Goal: Transaction & Acquisition: Purchase product/service

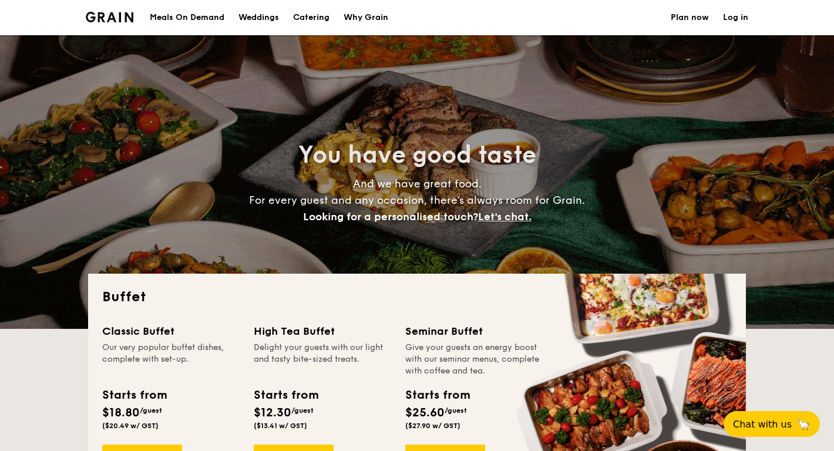
select select
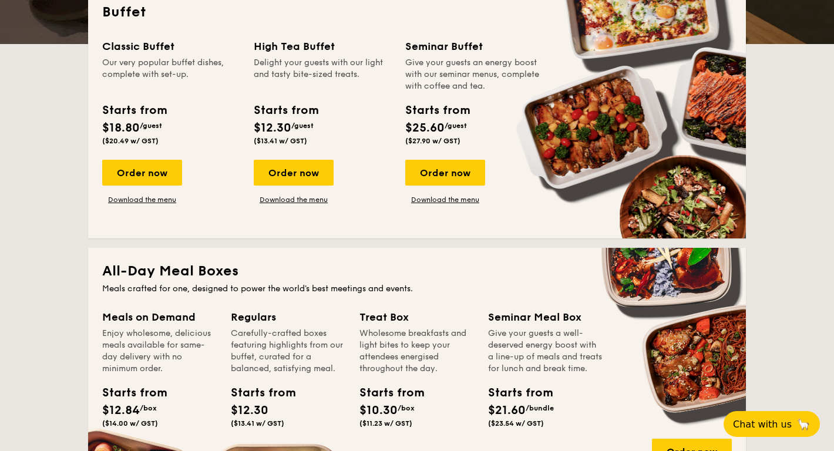
scroll to position [567, 0]
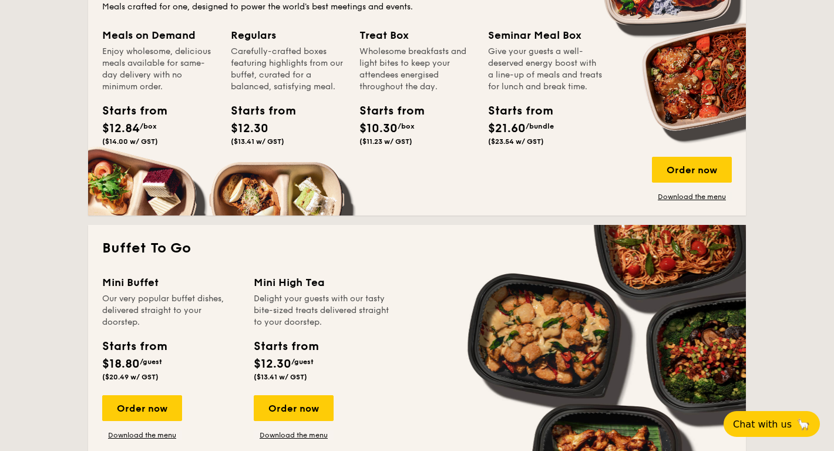
click at [148, 408] on div "Order now" at bounding box center [142, 408] width 80 height 26
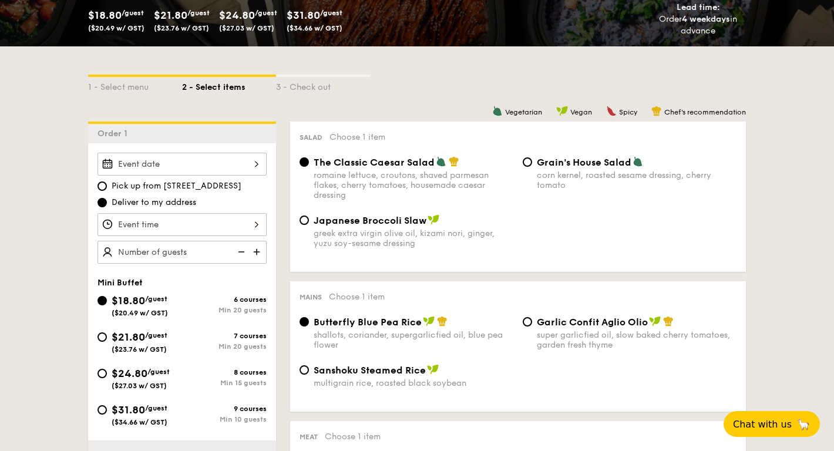
scroll to position [283, 0]
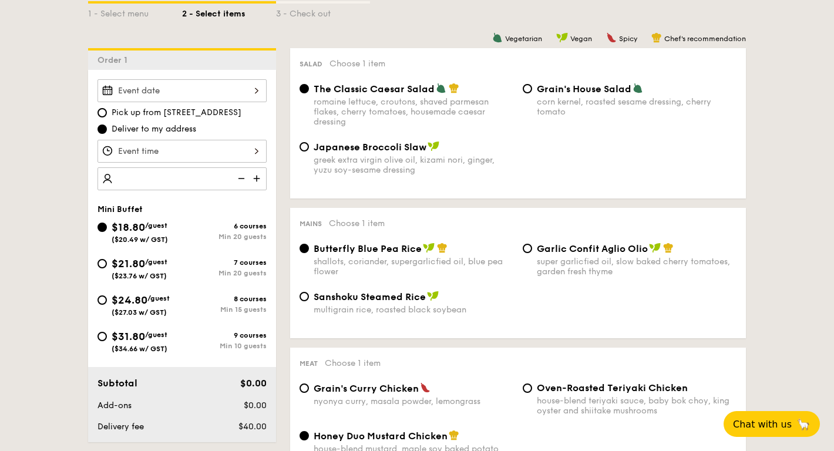
click at [260, 178] on img at bounding box center [258, 178] width 18 height 22
click at [245, 180] on img at bounding box center [240, 178] width 18 height 22
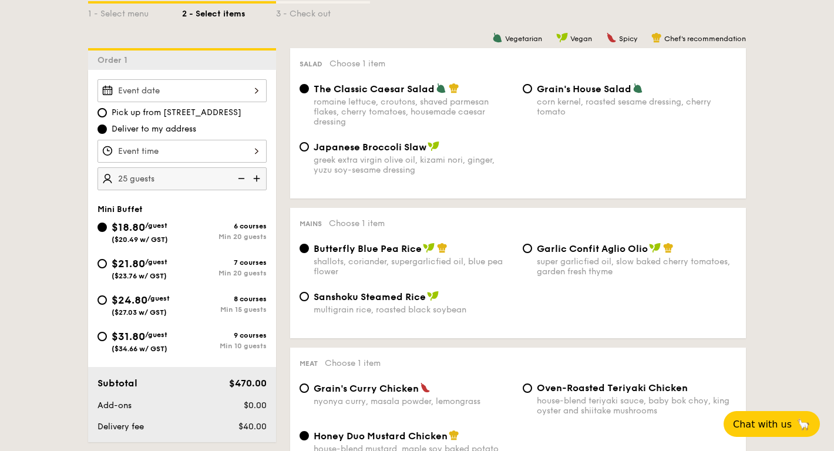
type input "20 guests"
click at [245, 180] on img at bounding box center [240, 178] width 18 height 22
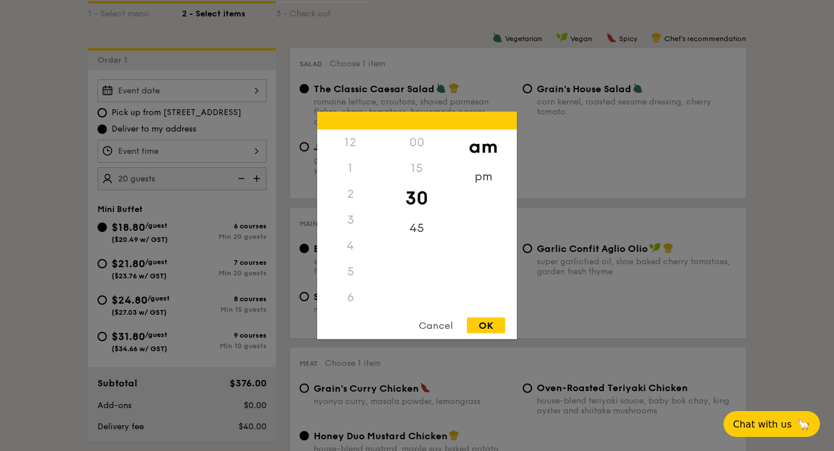
click at [146, 152] on div "12 1 2 3 4 5 6 7 8 9 10 11 00 15 30 45 am pm Cancel OK" at bounding box center [182, 151] width 169 height 23
click at [38, 177] on div at bounding box center [417, 225] width 834 height 451
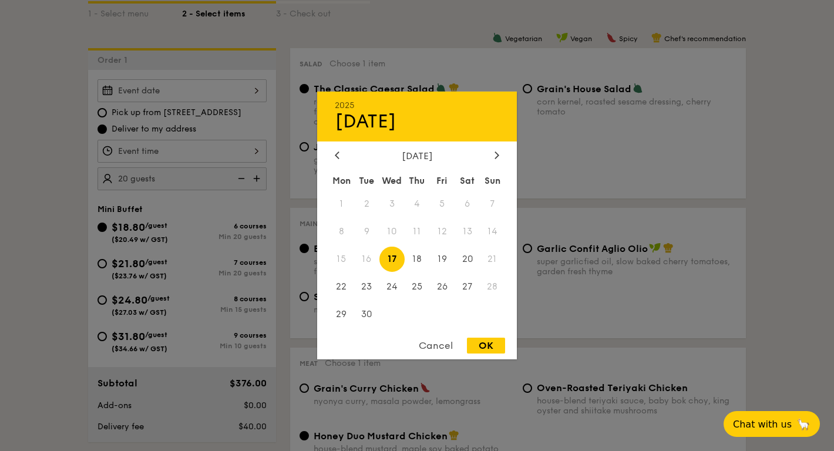
click at [146, 94] on div "2025 Sep 17 September 2025 Mon Tue Wed Thu Fri Sat Sun 1 2 3 4 5 6 7 8 9 10 11 …" at bounding box center [182, 90] width 169 height 23
click at [458, 260] on span "20" at bounding box center [467, 259] width 25 height 25
click at [208, 159] on div at bounding box center [417, 225] width 834 height 451
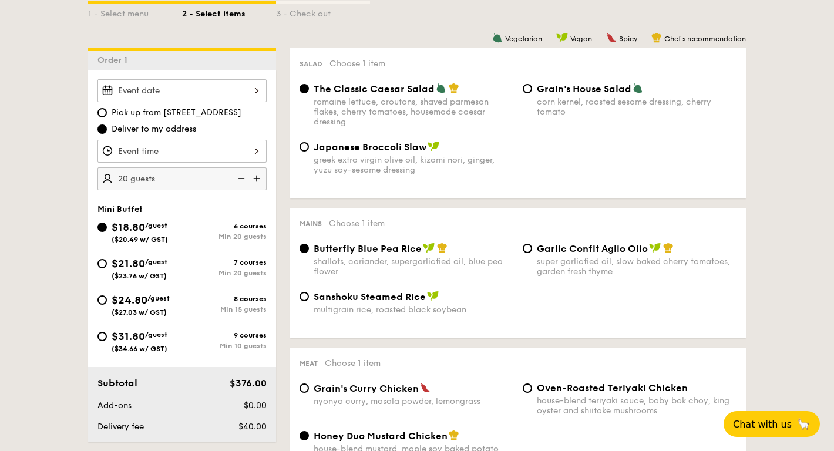
click at [232, 86] on div at bounding box center [182, 90] width 169 height 23
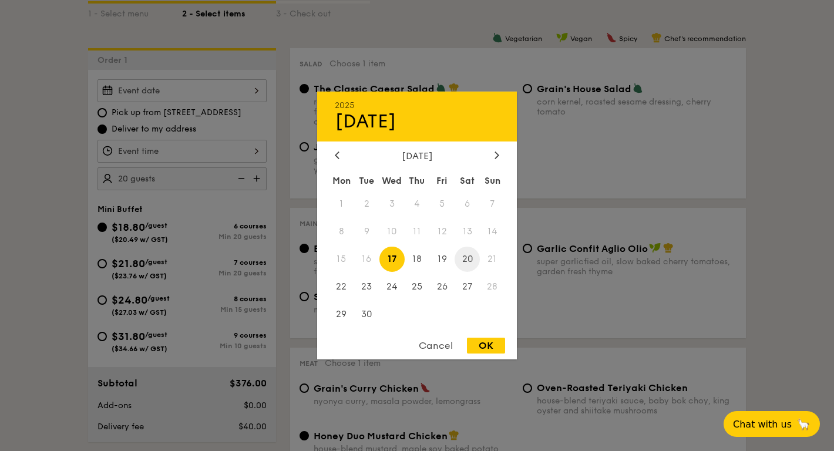
click at [464, 255] on span "20" at bounding box center [467, 259] width 25 height 25
drag, startPoint x: 500, startPoint y: 345, endPoint x: 172, endPoint y: 165, distance: 374.4
click at [499, 345] on div "OK" at bounding box center [486, 346] width 38 height 16
type input "Sep 20, 2025"
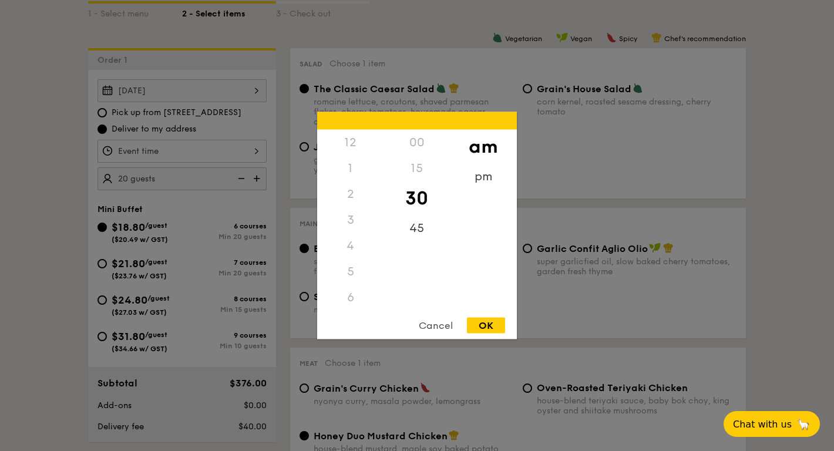
click at [242, 145] on div "12 1 2 3 4 5 6 7 8 9 10 11 00 15 30 45 am pm Cancel OK" at bounding box center [182, 151] width 169 height 23
click at [407, 224] on div "45" at bounding box center [417, 233] width 66 height 34
click at [478, 315] on div "12 1 2 3 4 5 6 7 8 9 10 11 00 15 30 45 am pm Cancel OK" at bounding box center [417, 225] width 200 height 227
click at [486, 326] on div "OK" at bounding box center [486, 326] width 38 height 16
type input "10:45AM"
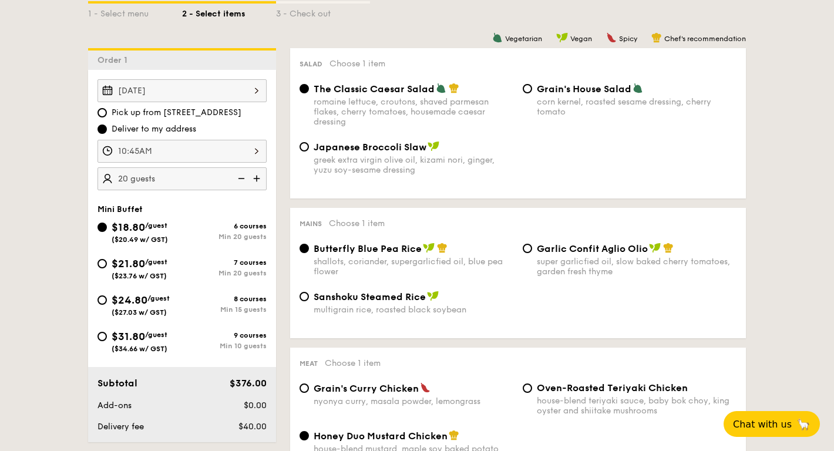
click at [161, 270] on div "$21.80 /guest ($23.76 w/ GST)" at bounding box center [140, 268] width 56 height 25
click at [107, 268] on input "$21.80 /guest ($23.76 w/ GST) 7 courses Min 20 guests" at bounding box center [102, 263] width 9 height 9
radio input "true"
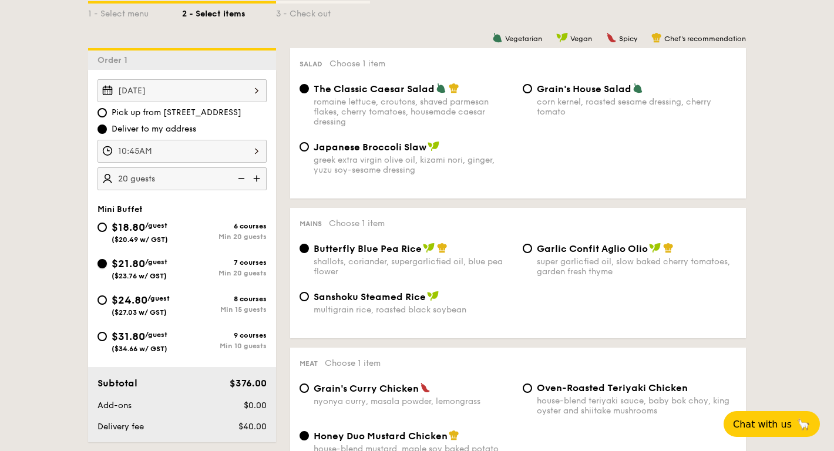
radio input "false"
radio input "true"
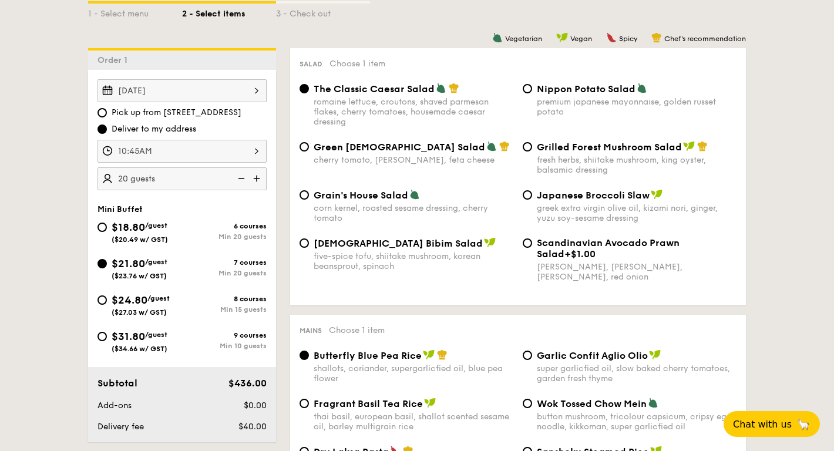
click at [154, 236] on span "($20.49 w/ GST)" at bounding box center [140, 240] width 56 height 8
click at [107, 232] on input "$18.80 /guest ($20.49 w/ GST) 6 courses Min 20 guests" at bounding box center [102, 227] width 9 height 9
radio input "true"
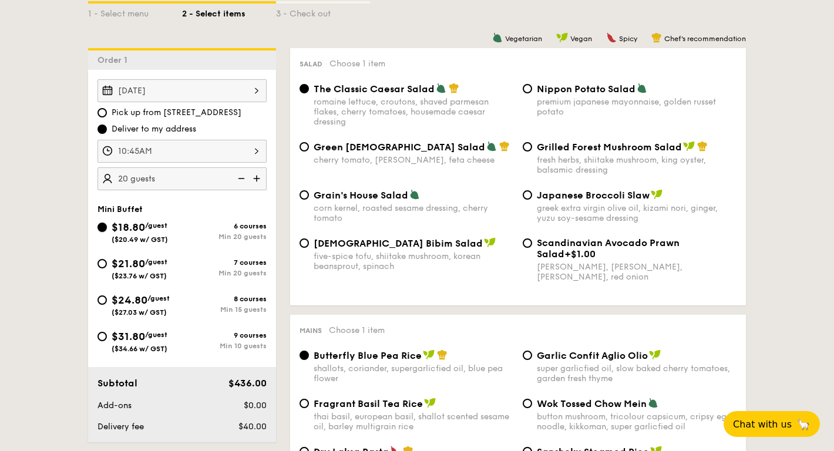
radio input "true"
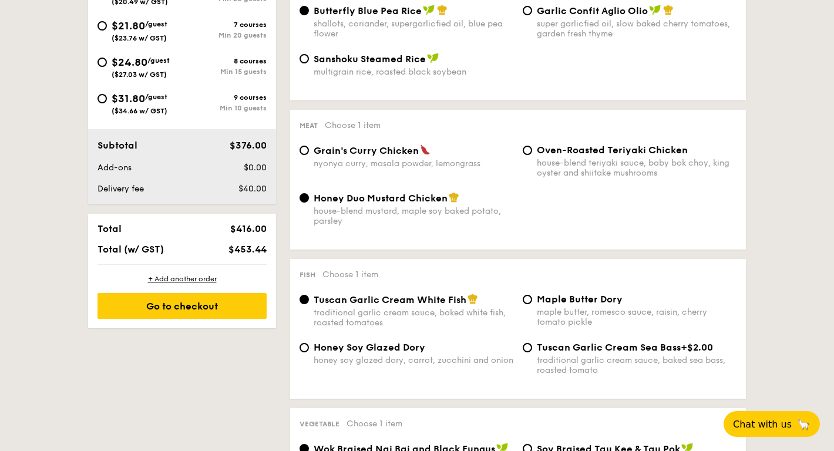
scroll to position [586, 0]
